Goal: Task Accomplishment & Management: Manage account settings

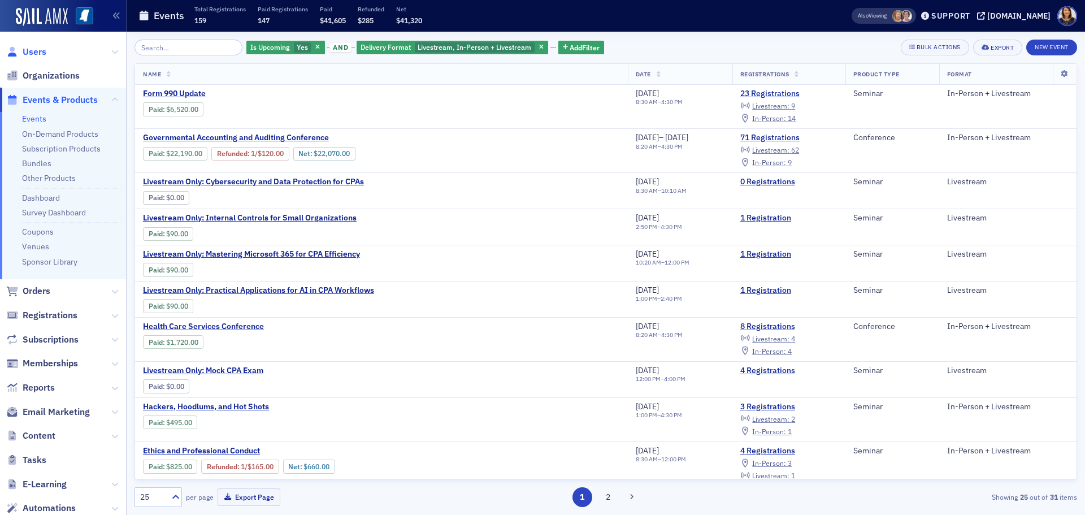
click at [38, 50] on span "Users" at bounding box center [35, 52] width 24 height 12
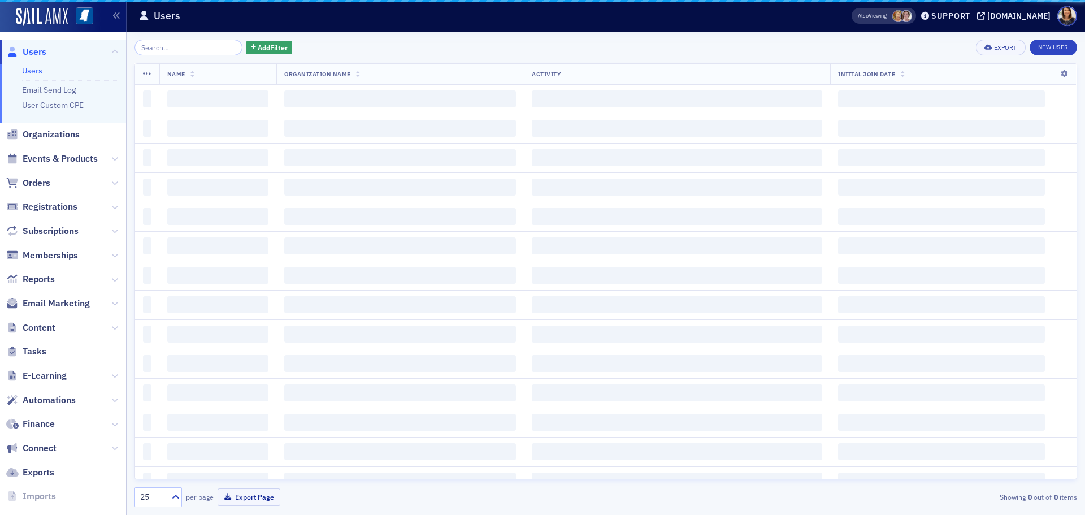
click at [163, 49] on input "search" at bounding box center [188, 48] width 108 height 16
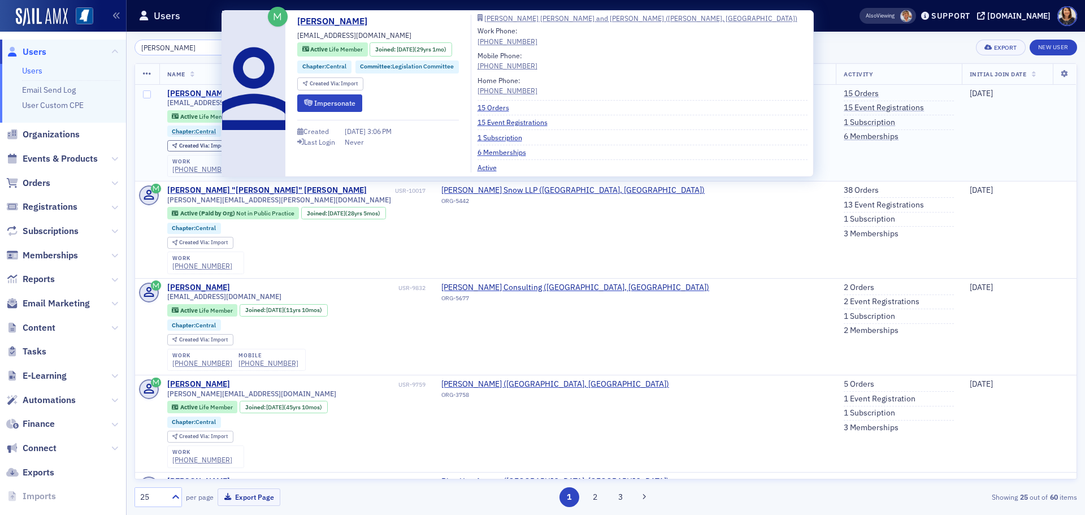
type input "[PERSON_NAME]"
click at [199, 90] on div "Paul Breazeale" at bounding box center [198, 94] width 63 height 10
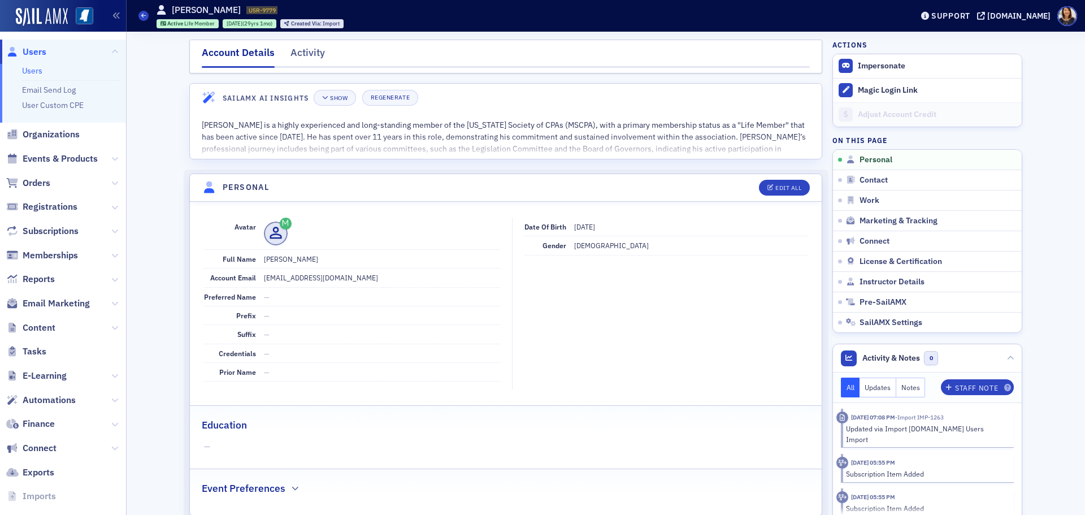
click at [31, 51] on span "Users" at bounding box center [35, 52] width 24 height 12
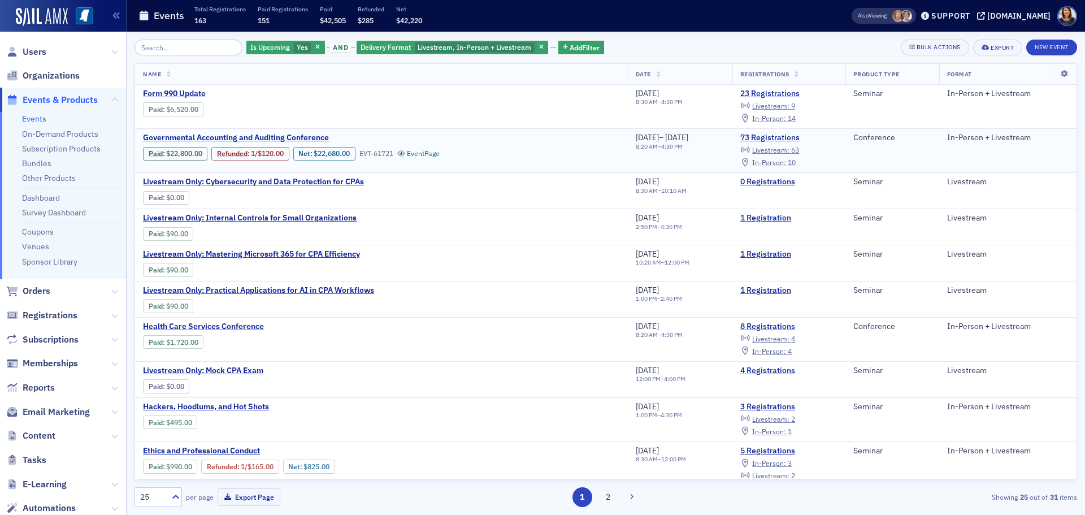
click at [785, 162] on span "In-Person :" at bounding box center [769, 162] width 34 height 9
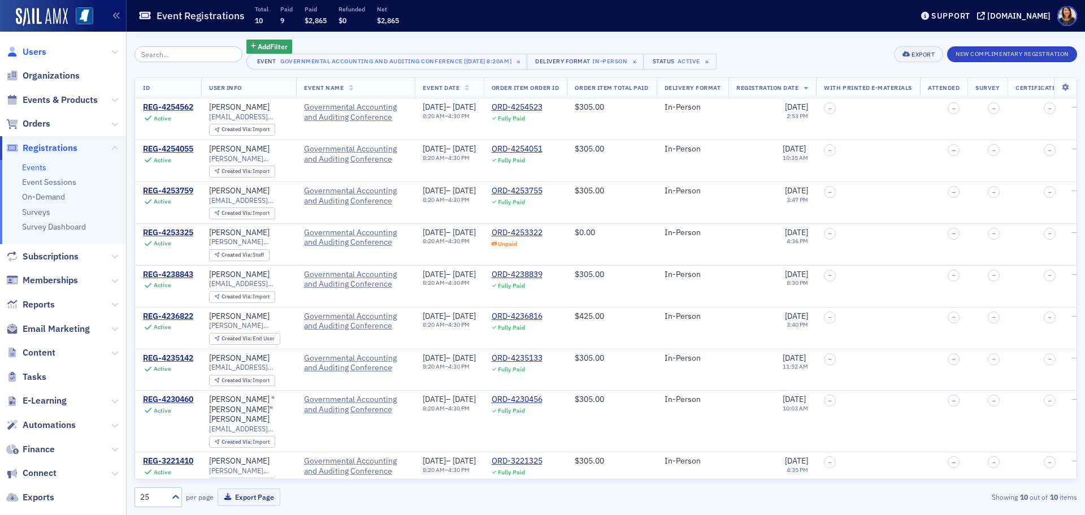
click at [26, 51] on span "Users" at bounding box center [35, 52] width 24 height 12
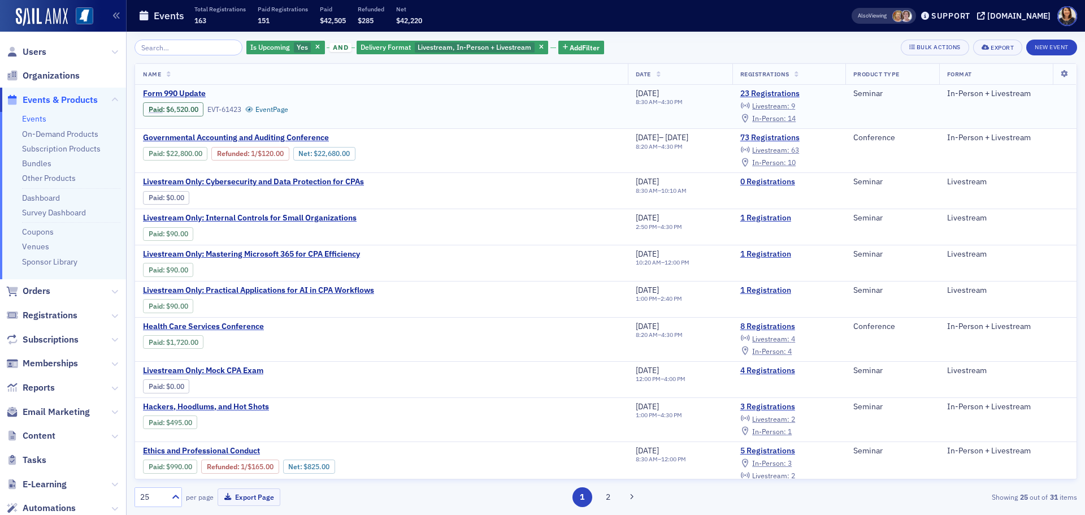
click at [784, 125] on td "23 Registrations Livestream : 9 In-Person : 14" at bounding box center [788, 107] width 113 height 44
click at [782, 120] on span "In-Person :" at bounding box center [769, 118] width 34 height 9
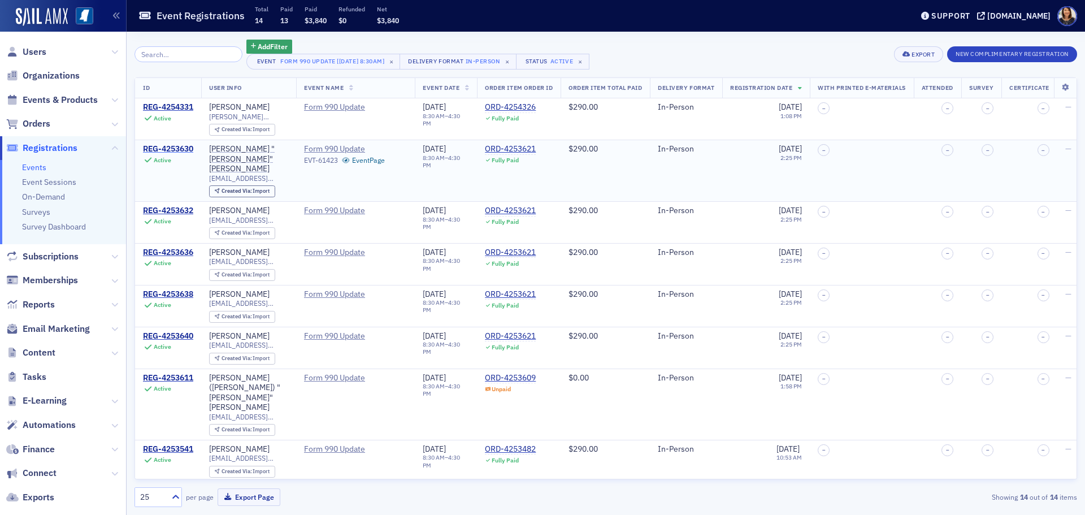
click at [168, 146] on div "REG-4253630" at bounding box center [168, 149] width 50 height 10
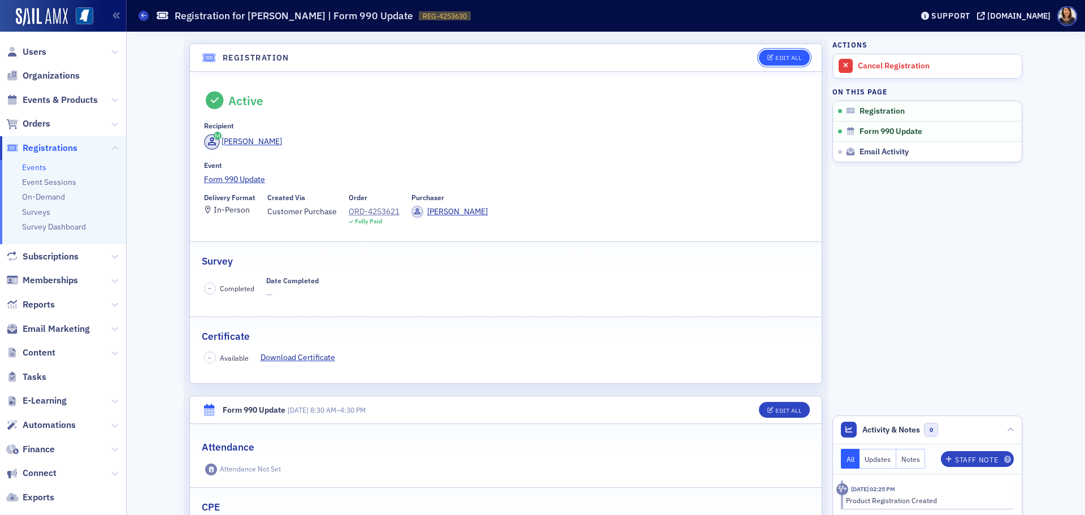
click at [792, 56] on div "Edit All" at bounding box center [788, 58] width 26 height 6
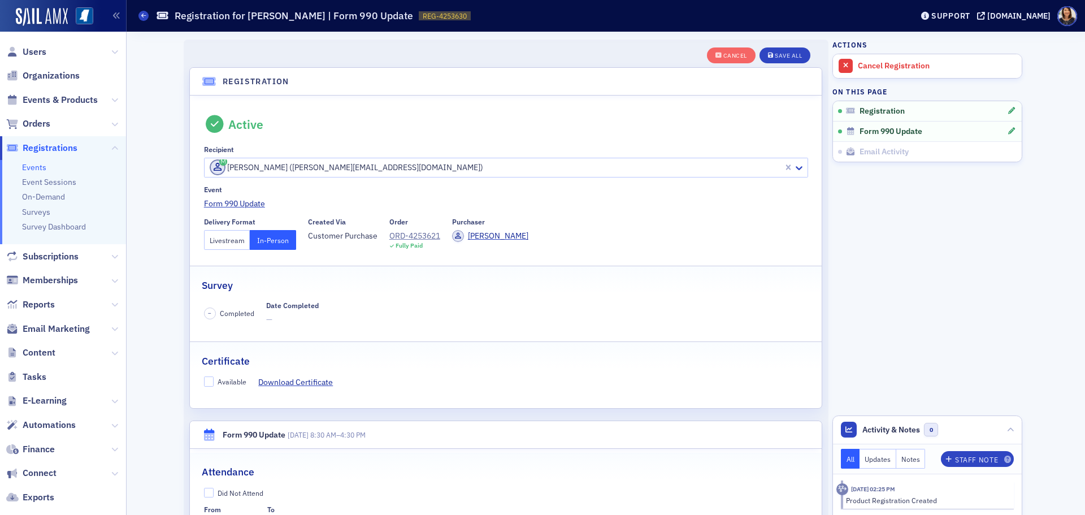
scroll to position [30, 0]
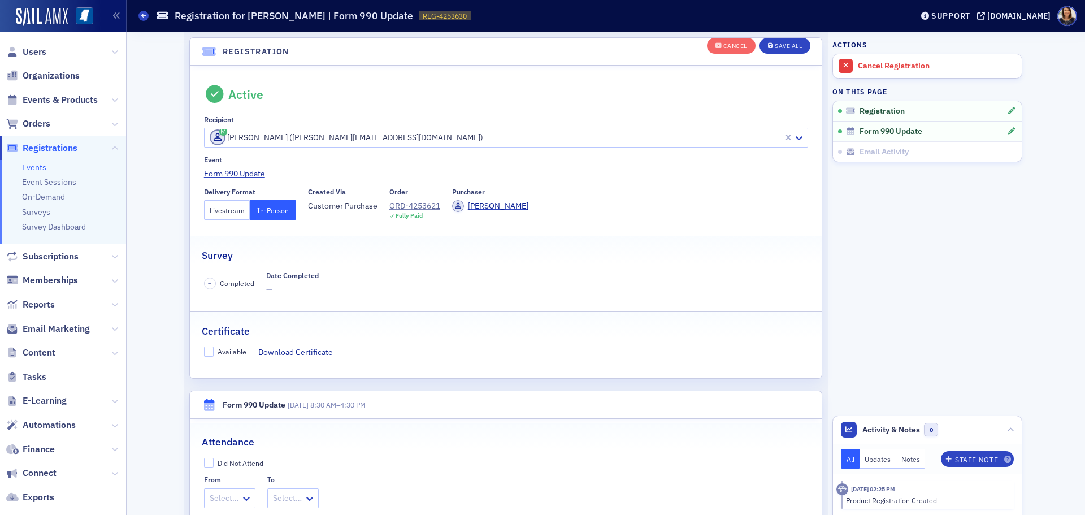
click at [231, 204] on button "Livestream" at bounding box center [227, 210] width 46 height 20
click at [779, 43] on div "Save All" at bounding box center [788, 46] width 27 height 6
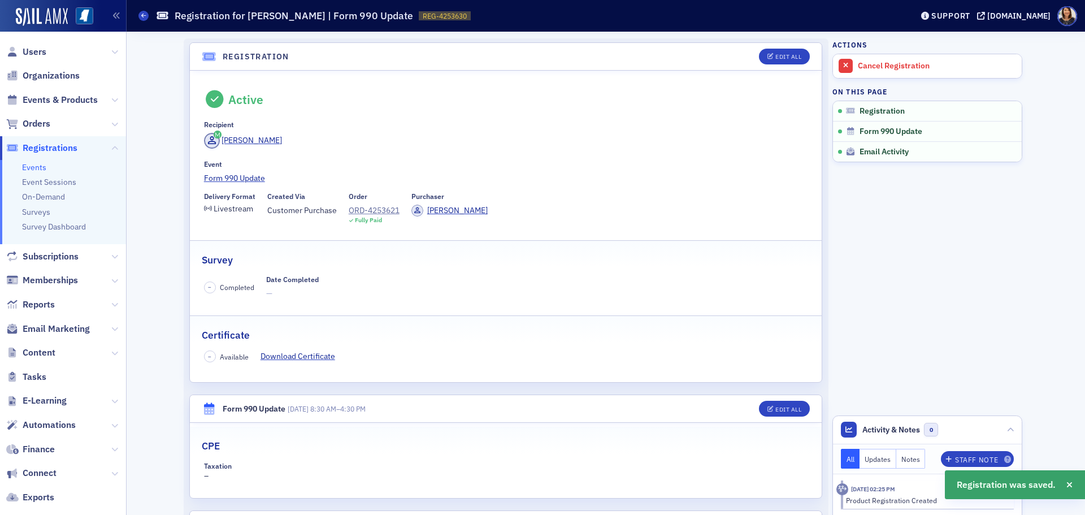
scroll to position [0, 0]
click at [31, 49] on span "Users" at bounding box center [35, 52] width 24 height 12
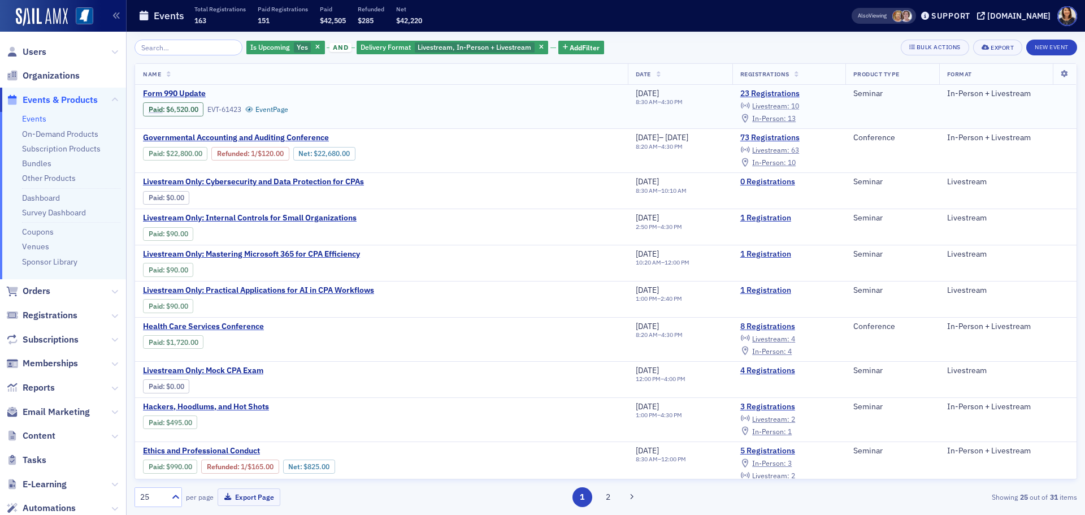
click at [785, 103] on span "Livestream :" at bounding box center [770, 105] width 37 height 9
click at [26, 47] on span "Users" at bounding box center [35, 52] width 24 height 12
click at [782, 351] on span "In-Person :" at bounding box center [769, 350] width 34 height 9
click at [32, 50] on span "Users" at bounding box center [35, 52] width 24 height 12
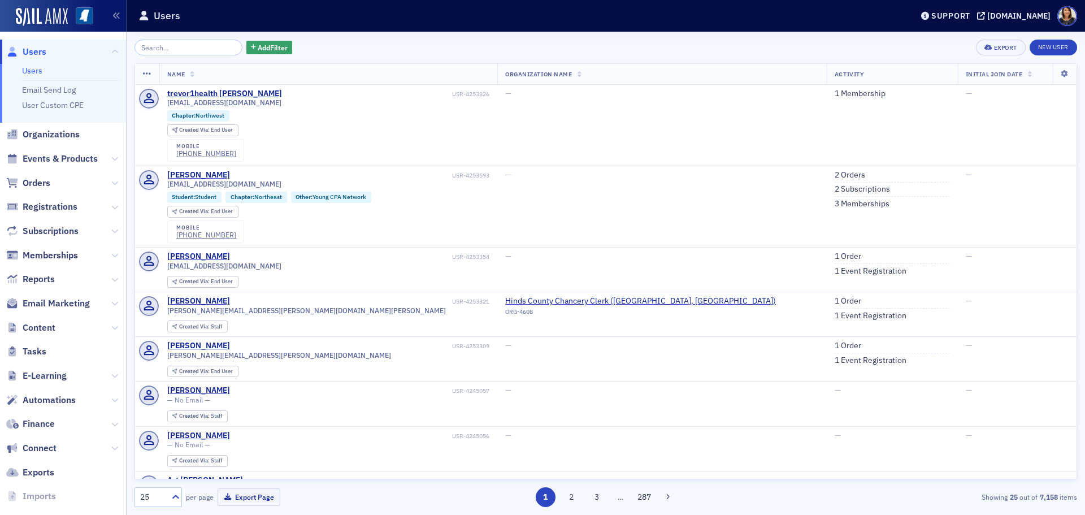
click at [37, 54] on span "Users" at bounding box center [35, 52] width 24 height 12
